Goal: Navigation & Orientation: Find specific page/section

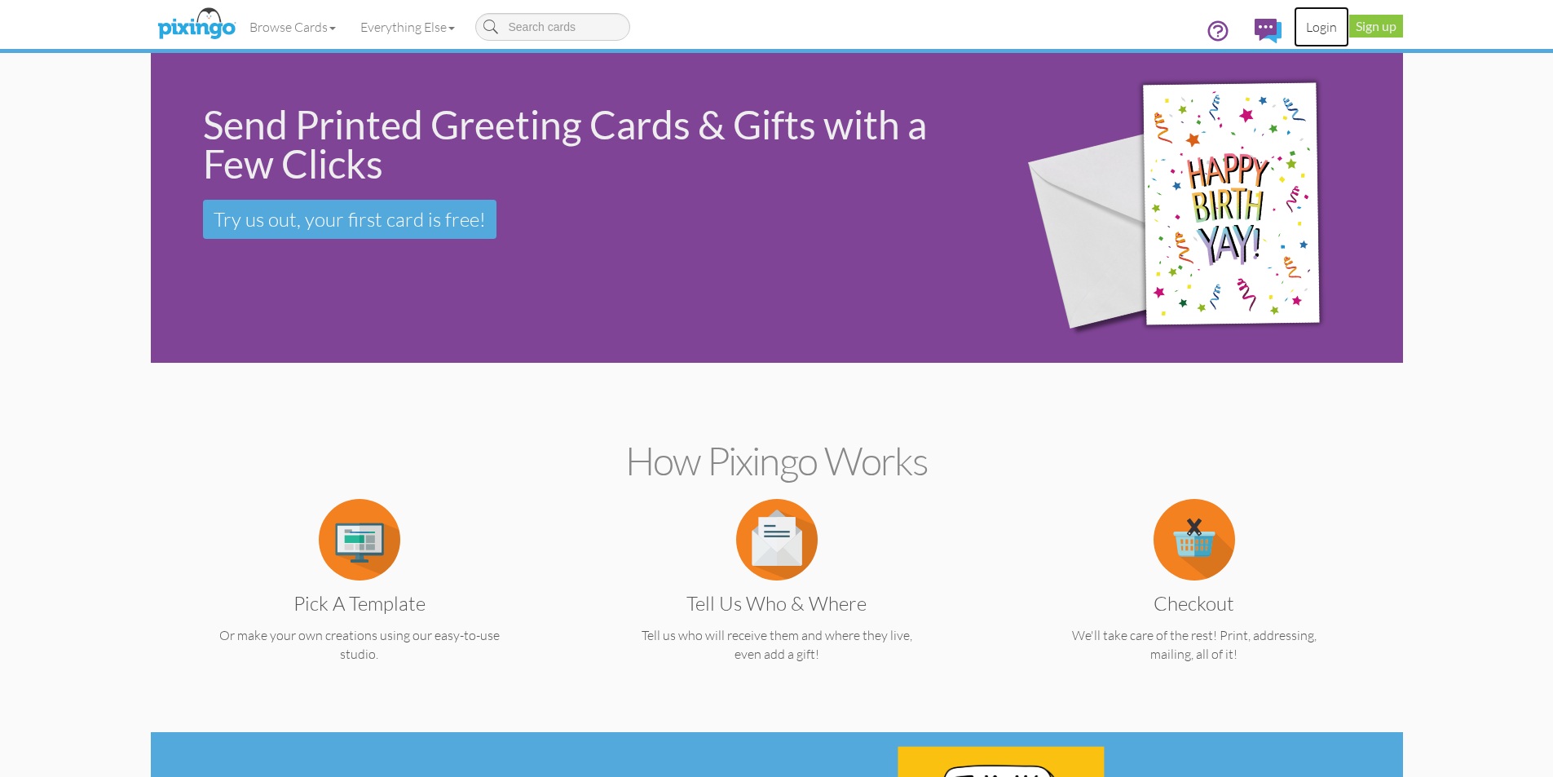
click at [1326, 28] on link "Login" at bounding box center [1320, 27] width 55 height 41
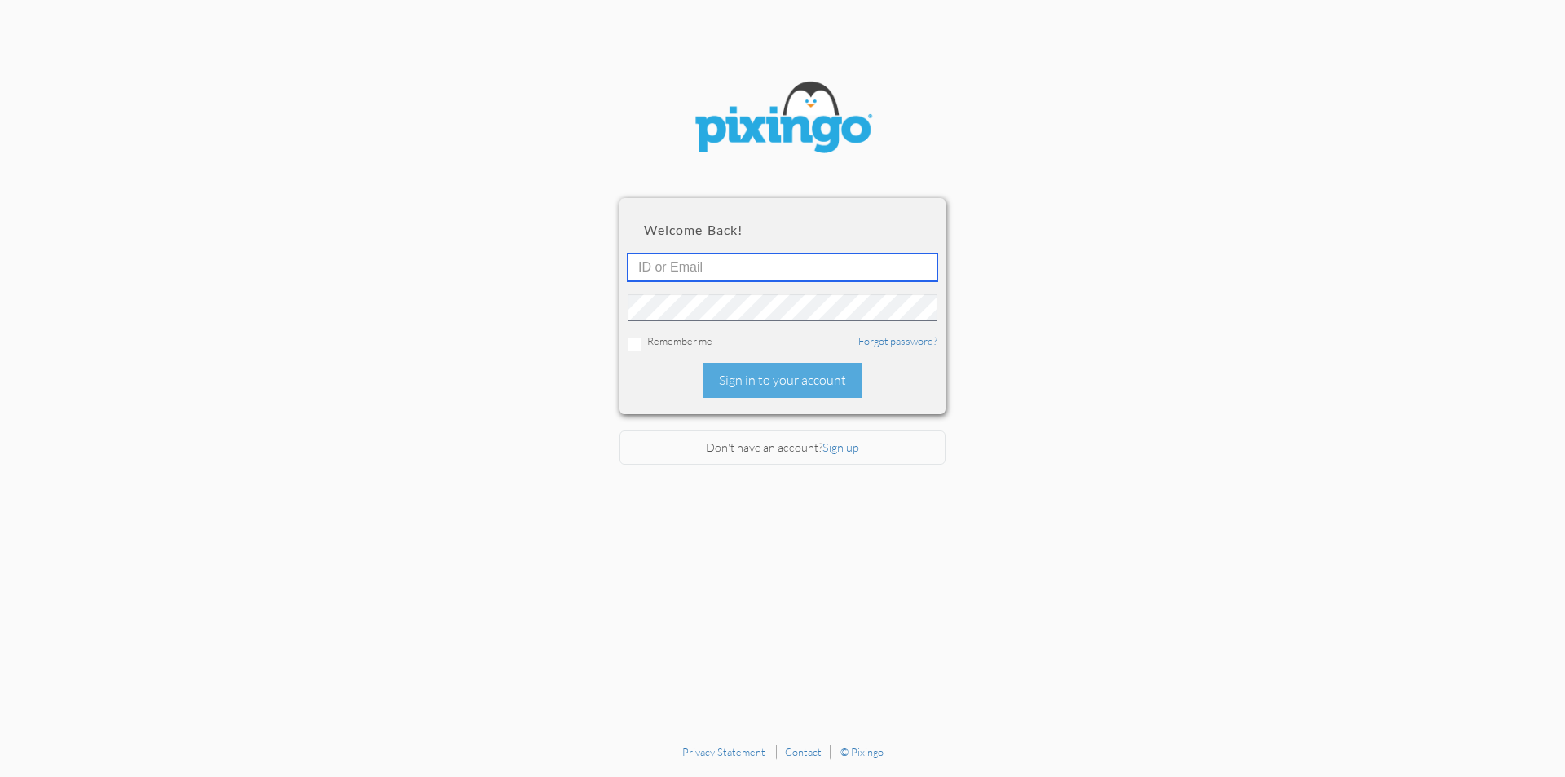
click at [753, 267] on input "text" at bounding box center [783, 267] width 310 height 28
type input "[EMAIL_ADDRESS][DOMAIN_NAME]"
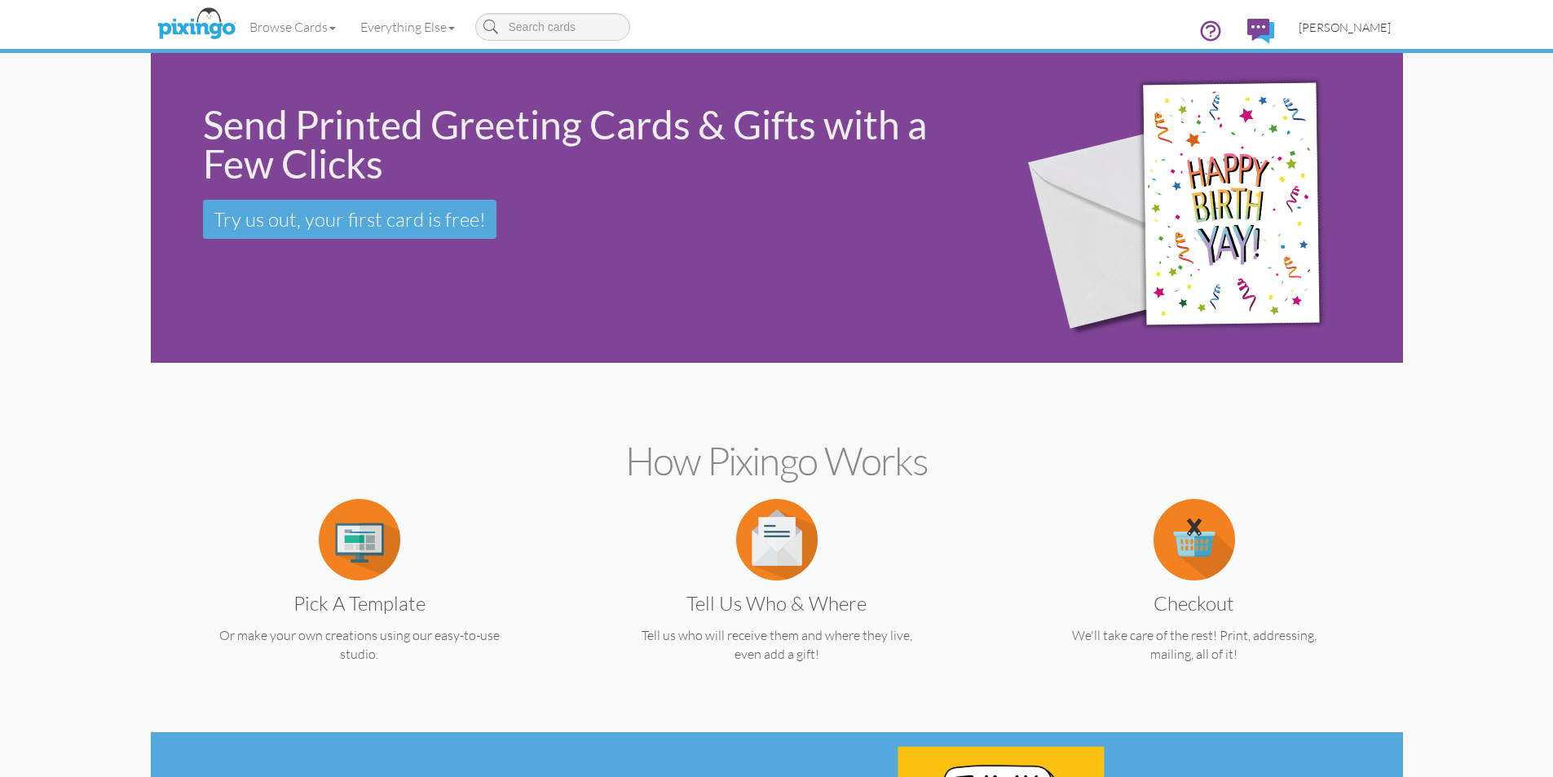
click at [1357, 29] on span "[PERSON_NAME]" at bounding box center [1344, 27] width 92 height 14
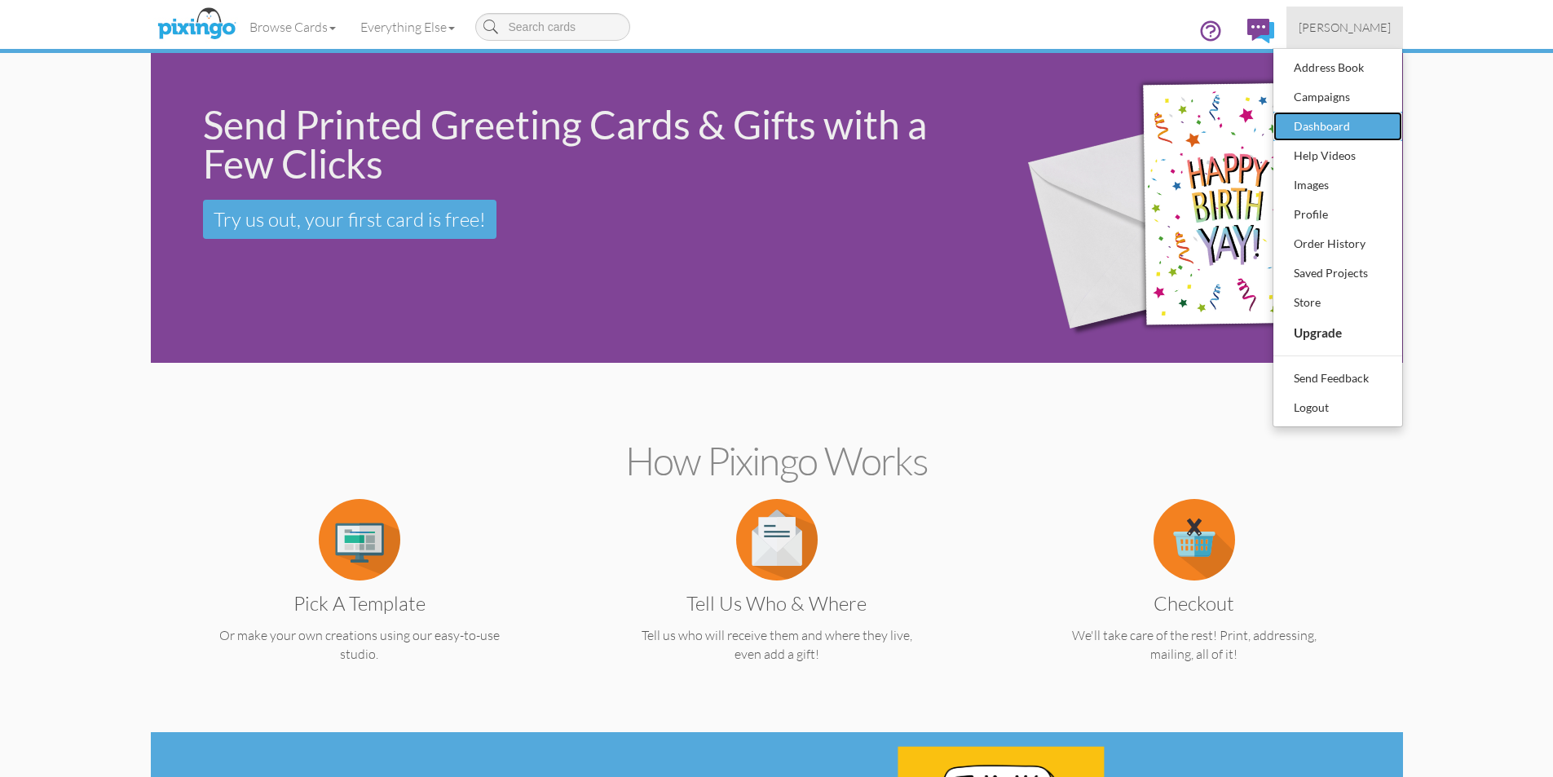
click at [1330, 133] on div "Dashboard" at bounding box center [1337, 126] width 96 height 24
